Goal: Communication & Community: Answer question/provide support

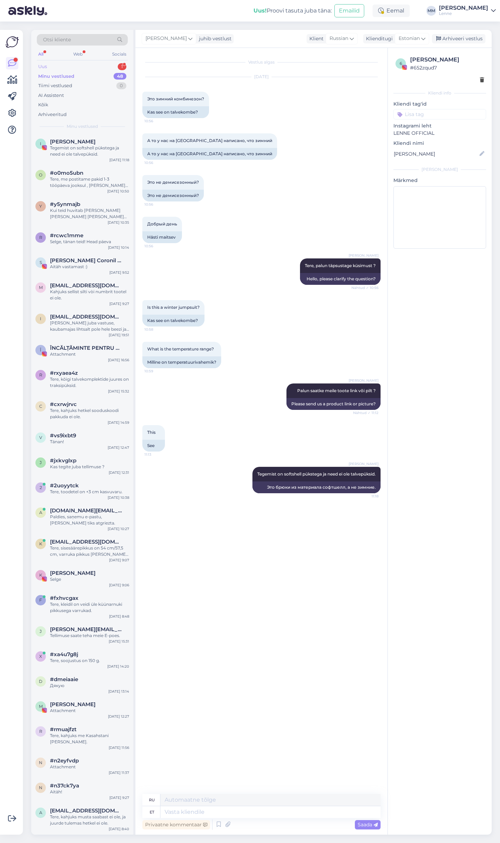
click at [73, 64] on div "Uus 1" at bounding box center [82, 67] width 91 height 10
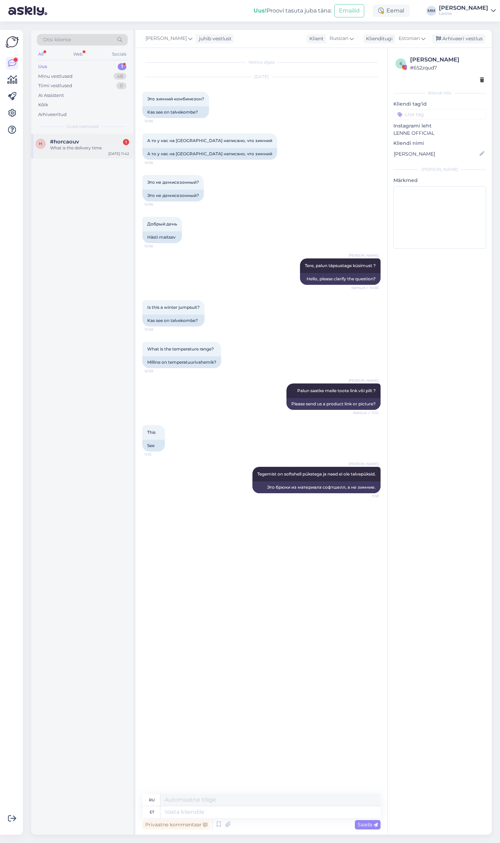
click at [99, 152] on div "h #horcaouv 1 What is the delivery time [DATE] 11:42" at bounding box center [82, 146] width 102 height 25
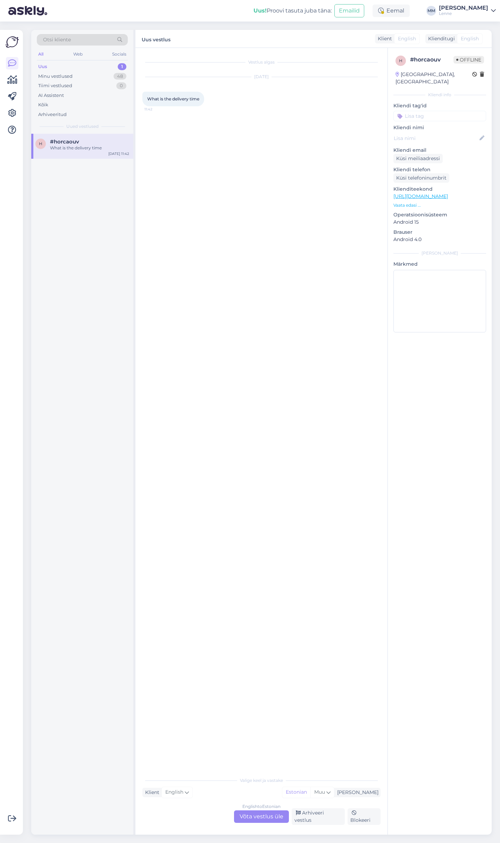
click at [271, 814] on div "English to Estonian Võta vestlus üle" at bounding box center [261, 817] width 55 height 13
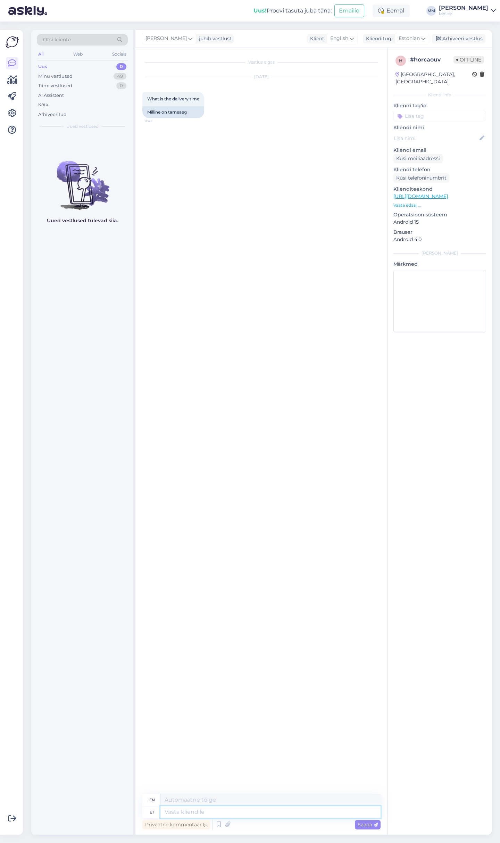
click at [252, 818] on textarea at bounding box center [271, 813] width 220 height 12
type textarea "Tere,"
type textarea "Hello,"
type textarea "Tere, saadame p"
type textarea "Hello, we are sending"
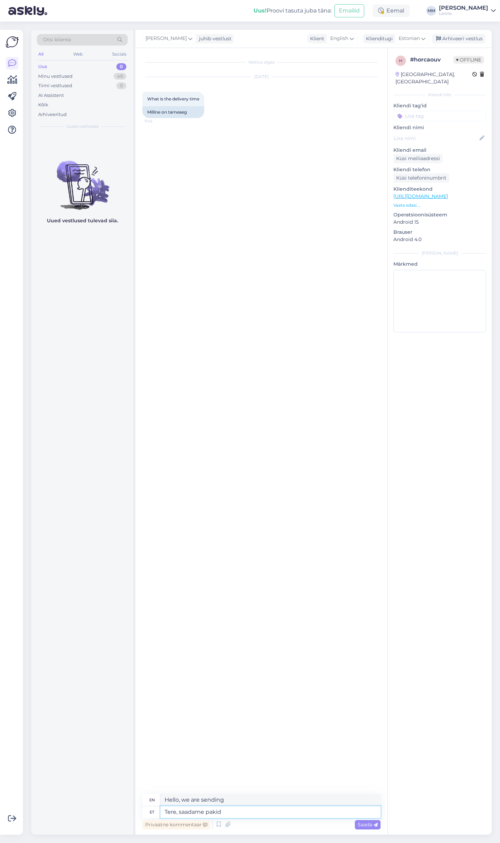
type textarea "Tere, saadame pakid"
type textarea "Hello, we send packages."
type textarea "Tere, saadame pakid 1-3"
type textarea "Hello, we send packages 1-3"
type textarea "Tere, saadame pakid 1-3 tööpäeva j"
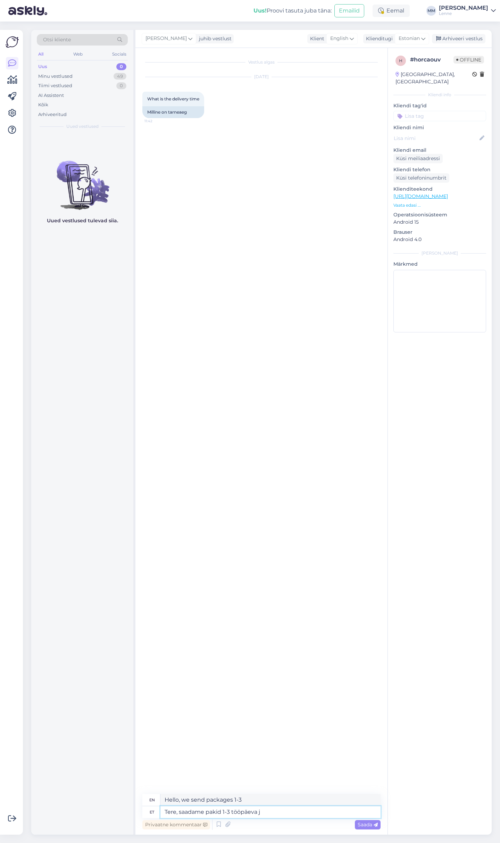
type textarea "Hello, we ship packages within 1-3 business days."
type textarea "Tere, saadame pakid 1-3 tööpäeva jooksul."
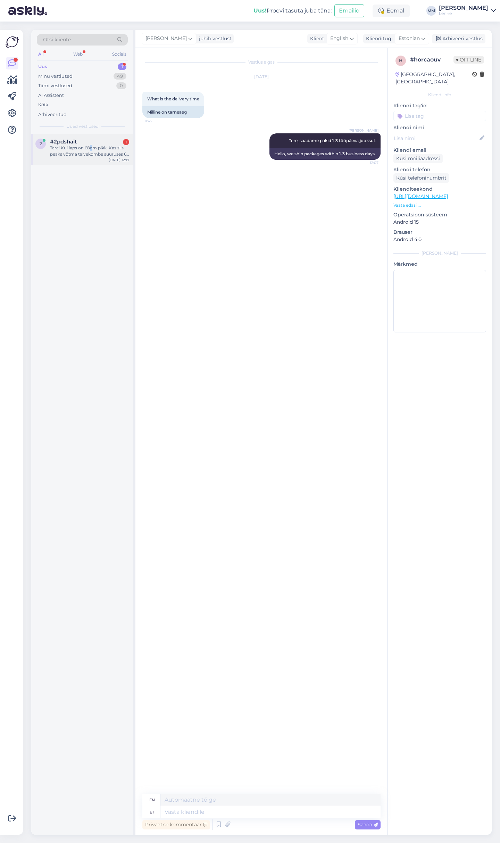
click at [93, 145] on div "Tere! Kui laps on 68cm pikk. Kas siis peaks võtma talvekombe suuruses 68 või 74…" at bounding box center [89, 151] width 79 height 13
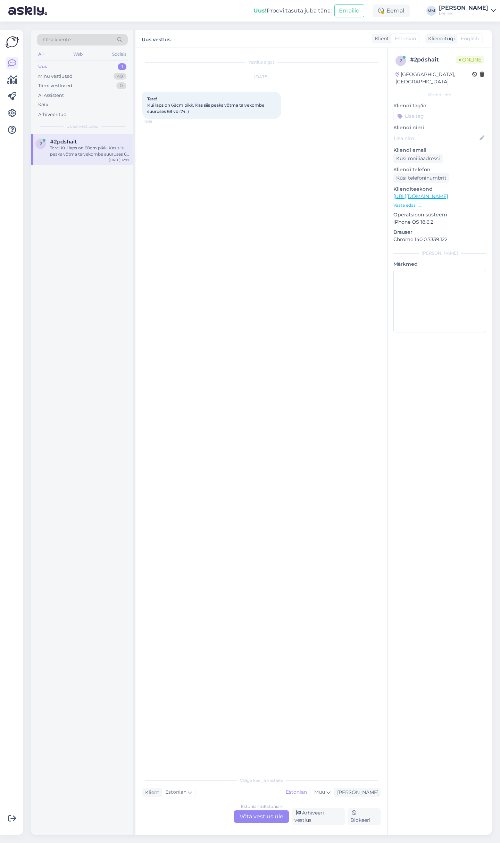
click at [252, 815] on div "Estonian to Estonian Võta vestlus üle" at bounding box center [261, 817] width 55 height 13
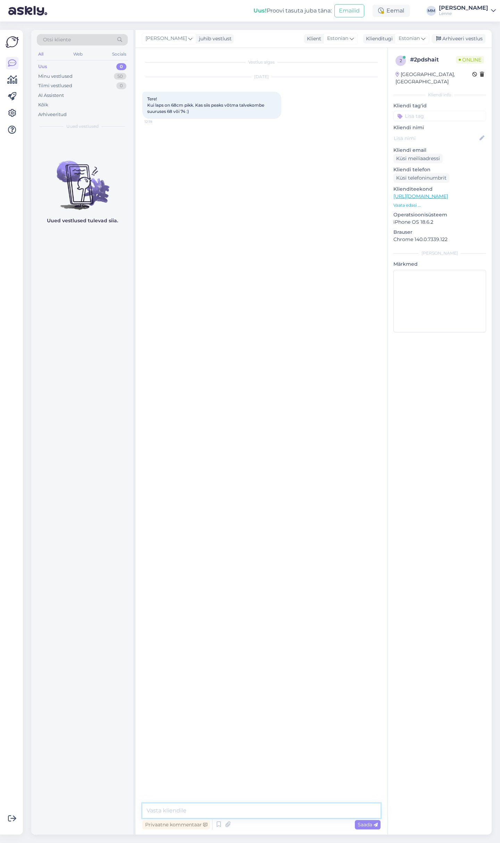
click at [238, 809] on textarea at bounding box center [261, 811] width 238 height 15
type textarea "Tere, [PERSON_NAME] toodetele on lisatud varu +3 cm , kui laps on 68 cm pikk si…"
